Goal: Go to known website: Access a specific website the user already knows

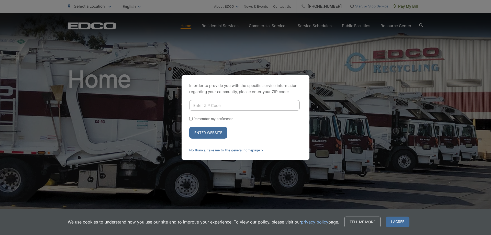
click at [217, 104] on input "Enter ZIP Code" at bounding box center [244, 105] width 111 height 11
type input "92028"
click at [189, 127] on button "Enter Website" at bounding box center [208, 133] width 38 height 12
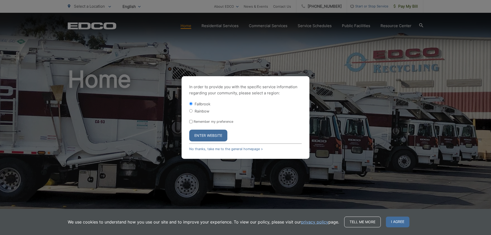
click at [210, 137] on button "Enter Website" at bounding box center [208, 136] width 38 height 12
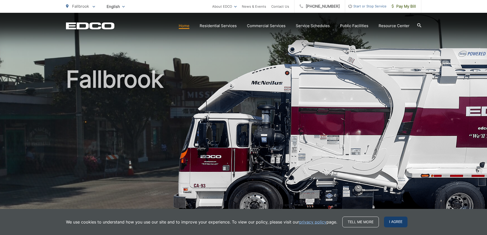
click at [394, 221] on span "I agree" at bounding box center [396, 222] width 24 height 11
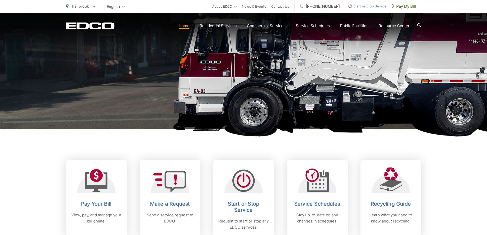
scroll to position [128, 0]
